Goal: Transaction & Acquisition: Purchase product/service

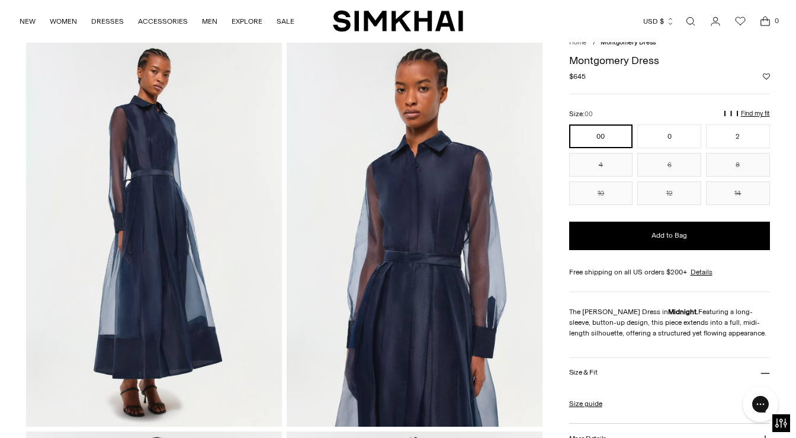
scroll to position [33, 0]
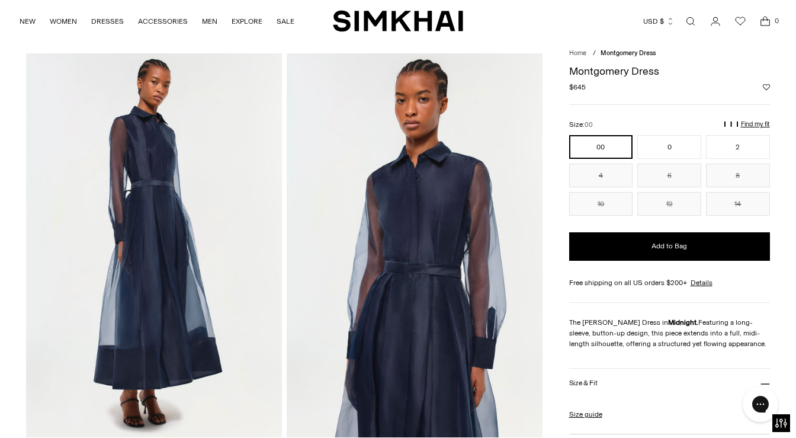
click at [619, 83] on div "Regular price $645 Unit price / per" at bounding box center [669, 87] width 201 height 11
drag, startPoint x: 659, startPoint y: 68, endPoint x: 559, endPoint y: 70, distance: 100.7
copy h1 "Montgomery Dress"
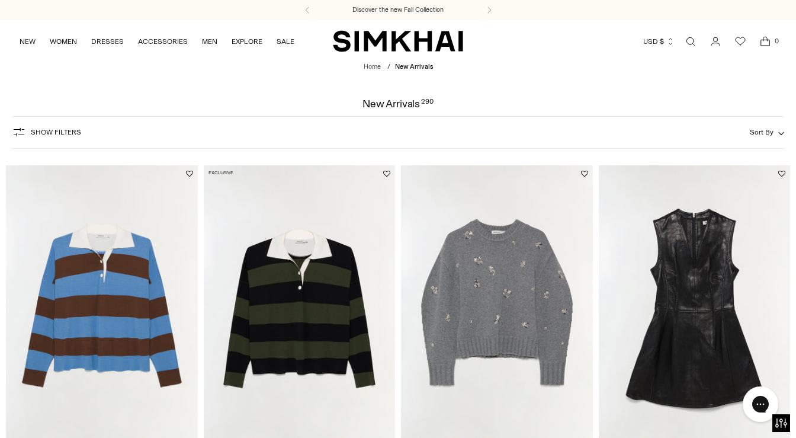
click at [0, 0] on img "Coraline Embellished Knit Crewneck" at bounding box center [0, 0] width 0 height 0
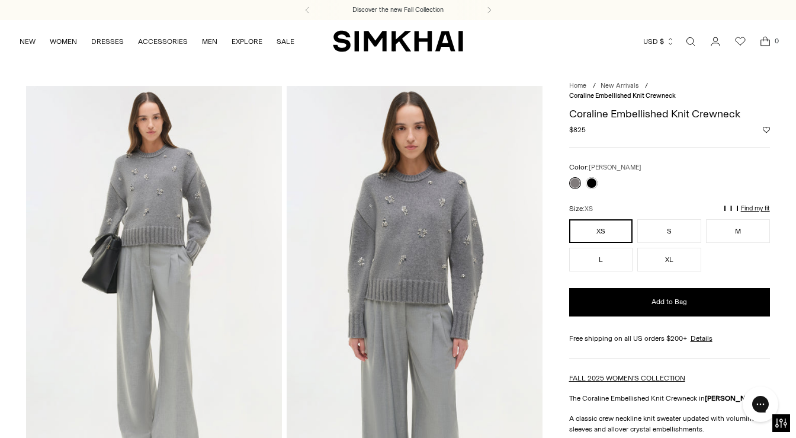
click at [431, 270] on img at bounding box center [415, 278] width 256 height 384
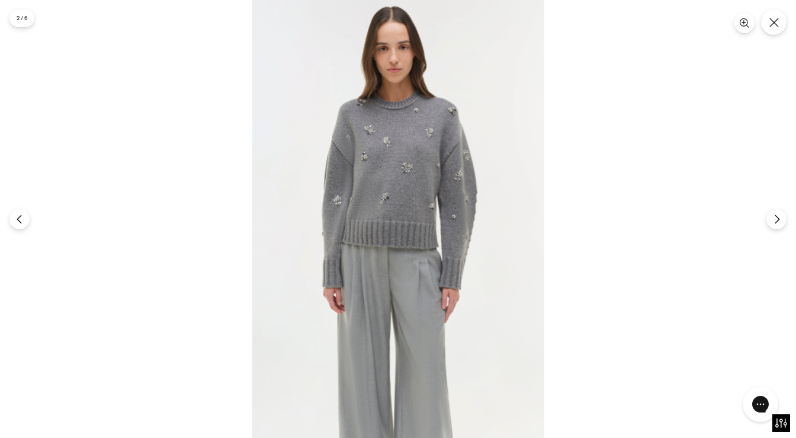
click at [427, 213] on img at bounding box center [398, 219] width 292 height 438
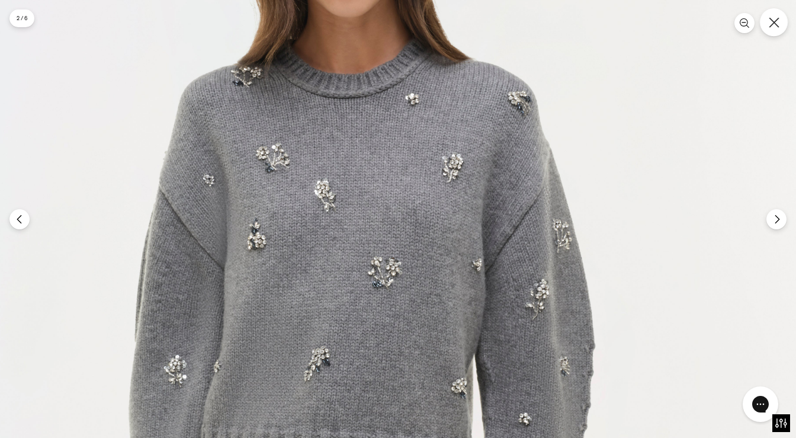
click at [769, 25] on icon "Close" at bounding box center [774, 22] width 11 height 11
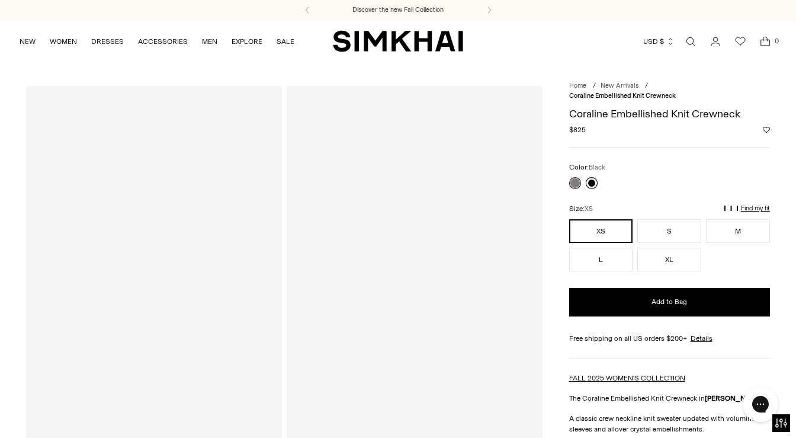
click at [587, 182] on link at bounding box center [592, 183] width 12 height 12
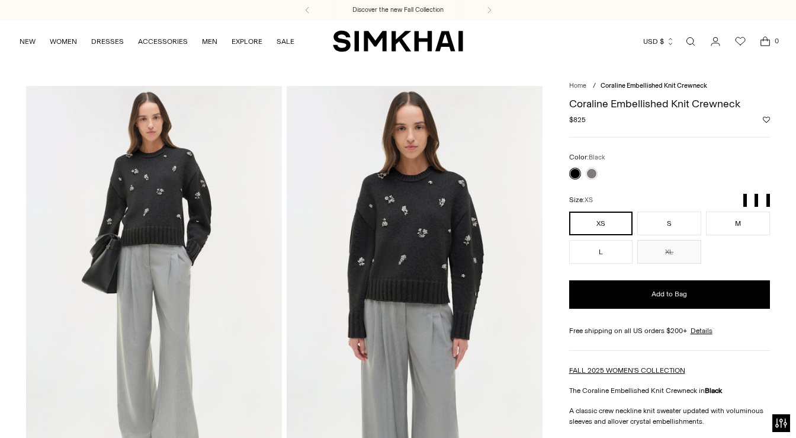
click at [468, 239] on img at bounding box center [415, 278] width 256 height 384
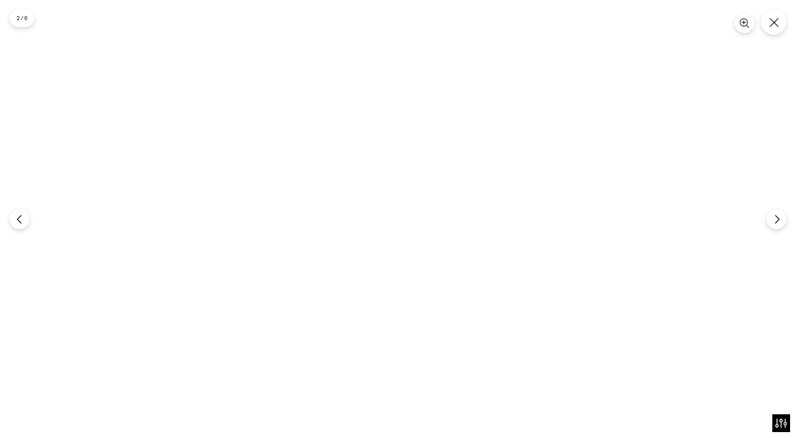
click at [450, 207] on img at bounding box center [398, 219] width 292 height 438
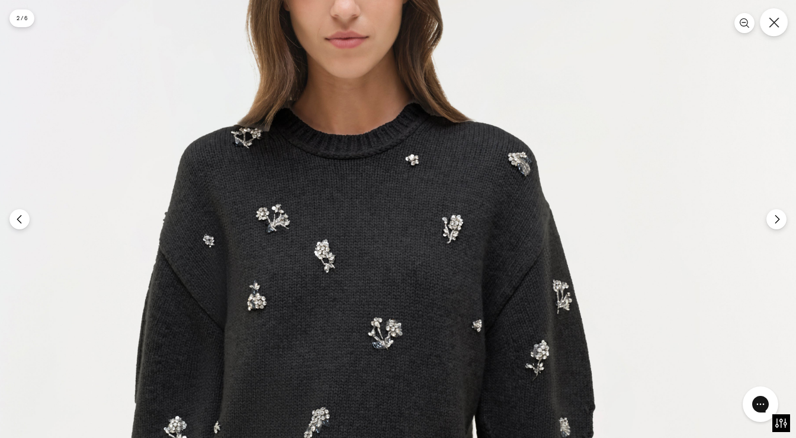
click at [772, 26] on icon "Close" at bounding box center [774, 22] width 11 height 11
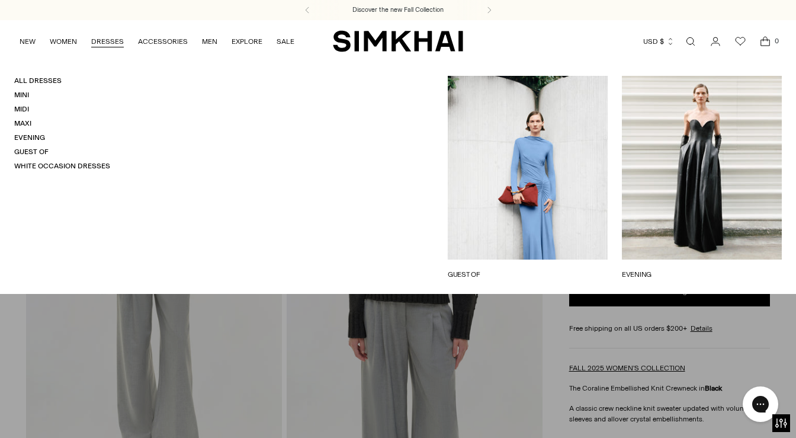
click at [91, 39] on ul "NEW WOMEN New Arrivals Shop All Fall 2025 Best Sellers Signature Exclusives Sal…" at bounding box center [157, 41] width 275 height 28
click at [27, 111] on link "Midi" at bounding box center [21, 109] width 15 height 8
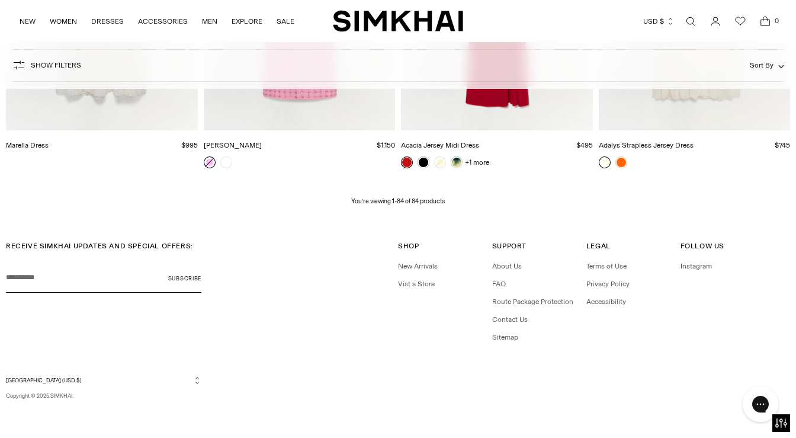
scroll to position [7304, 0]
